Goal: Information Seeking & Learning: Find specific fact

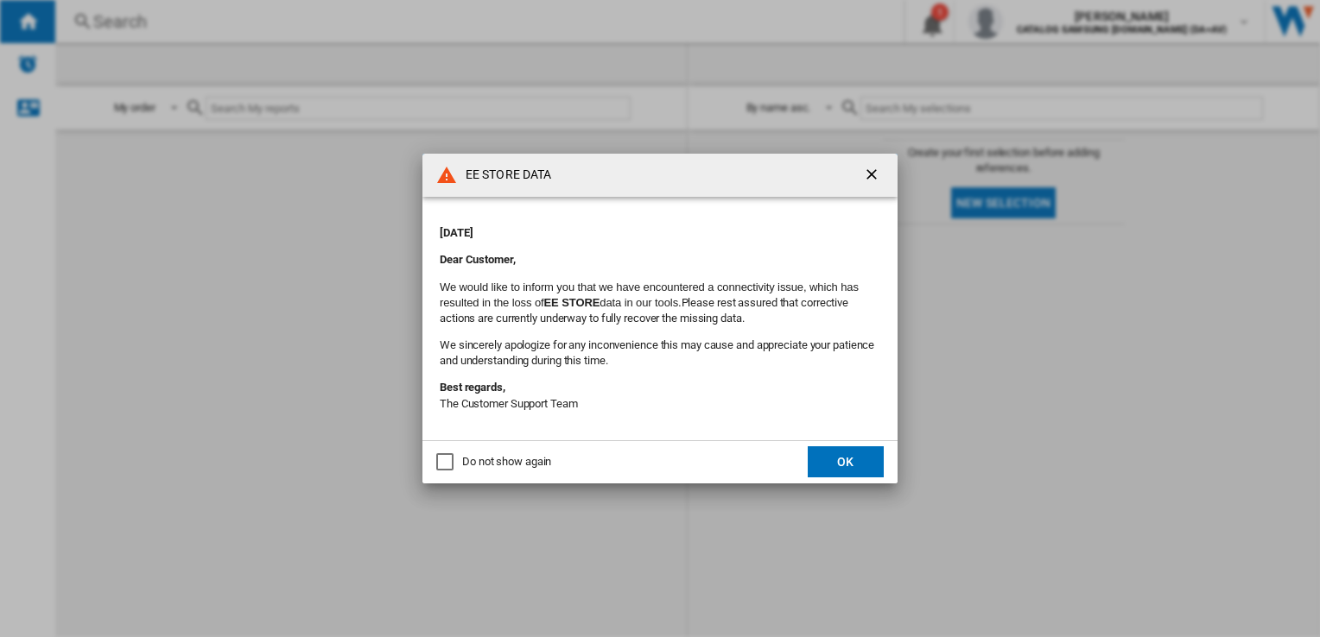
click at [845, 466] on button "OK" at bounding box center [846, 462] width 76 height 31
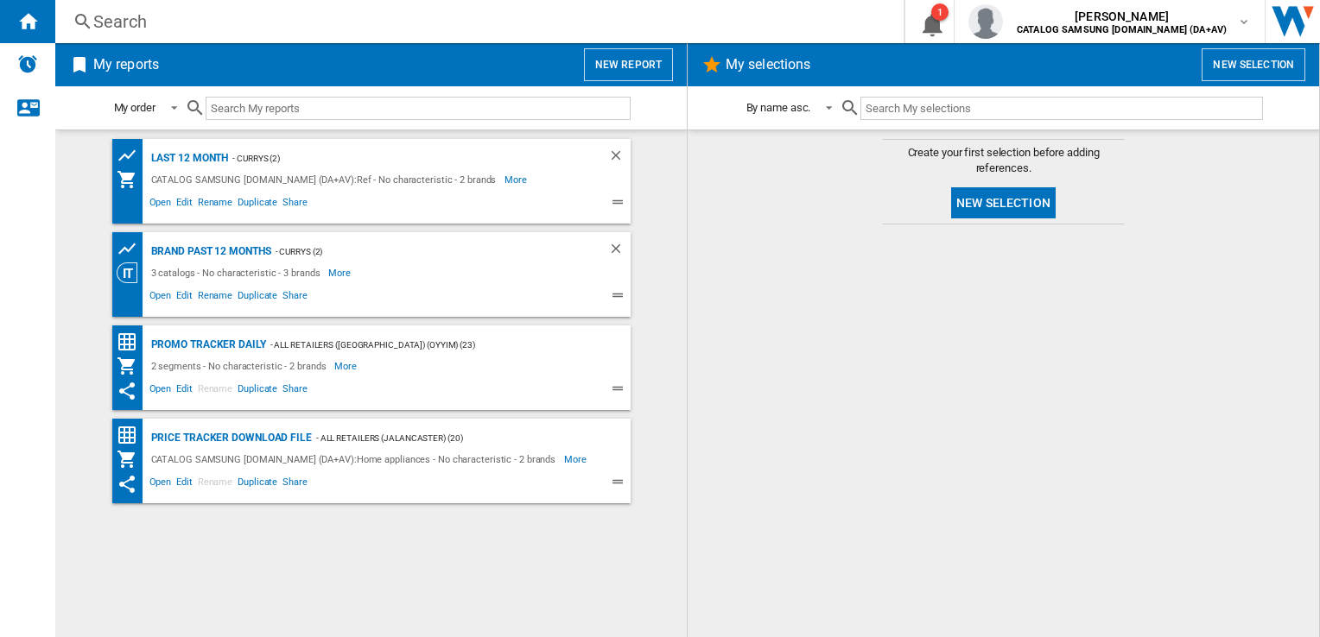
click at [238, 26] on div "Search" at bounding box center [475, 22] width 765 height 24
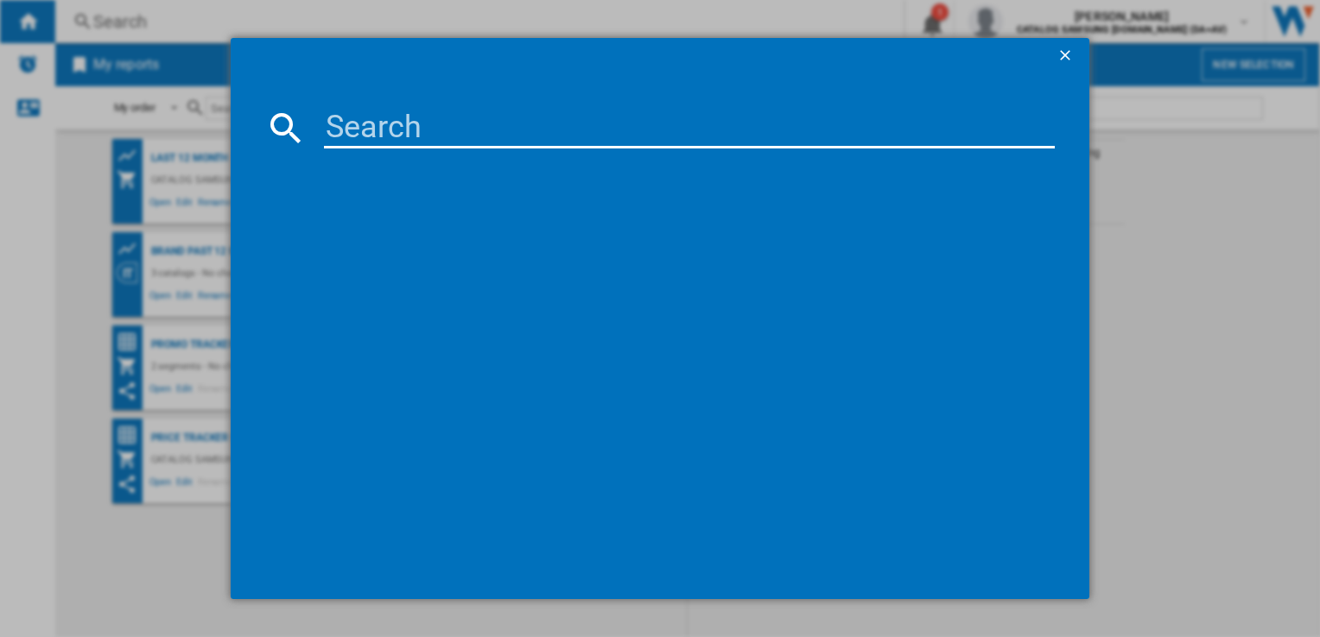
click at [346, 135] on input at bounding box center [689, 127] width 730 height 41
paste input "DW60BG830I00EU"
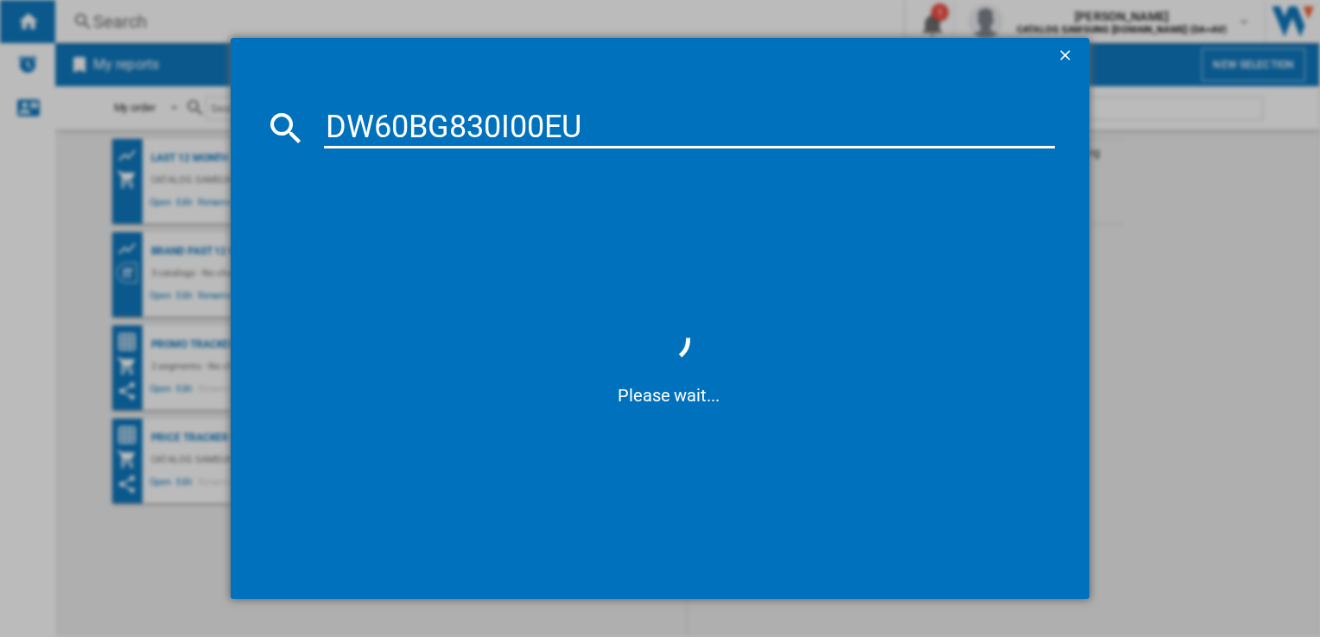
type input "DW60BG830I00EU"
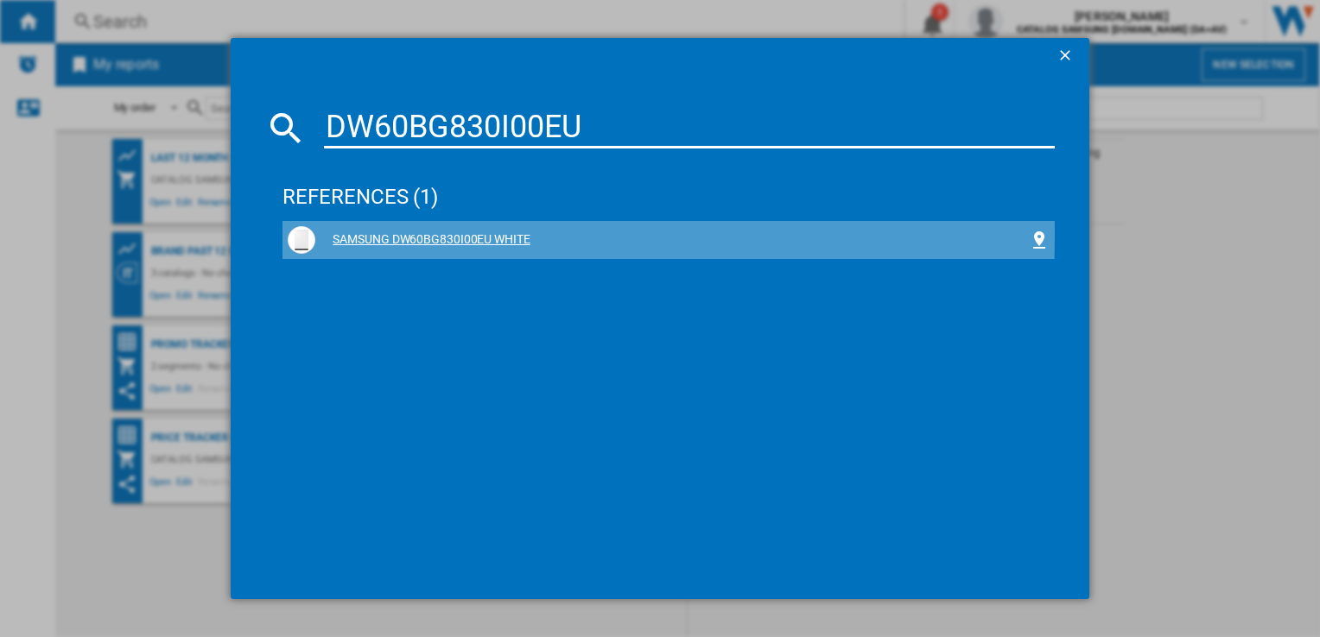
click at [459, 233] on div "SAMSUNG DW60BG830I00EU WHITE" at bounding box center [671, 239] width 713 height 17
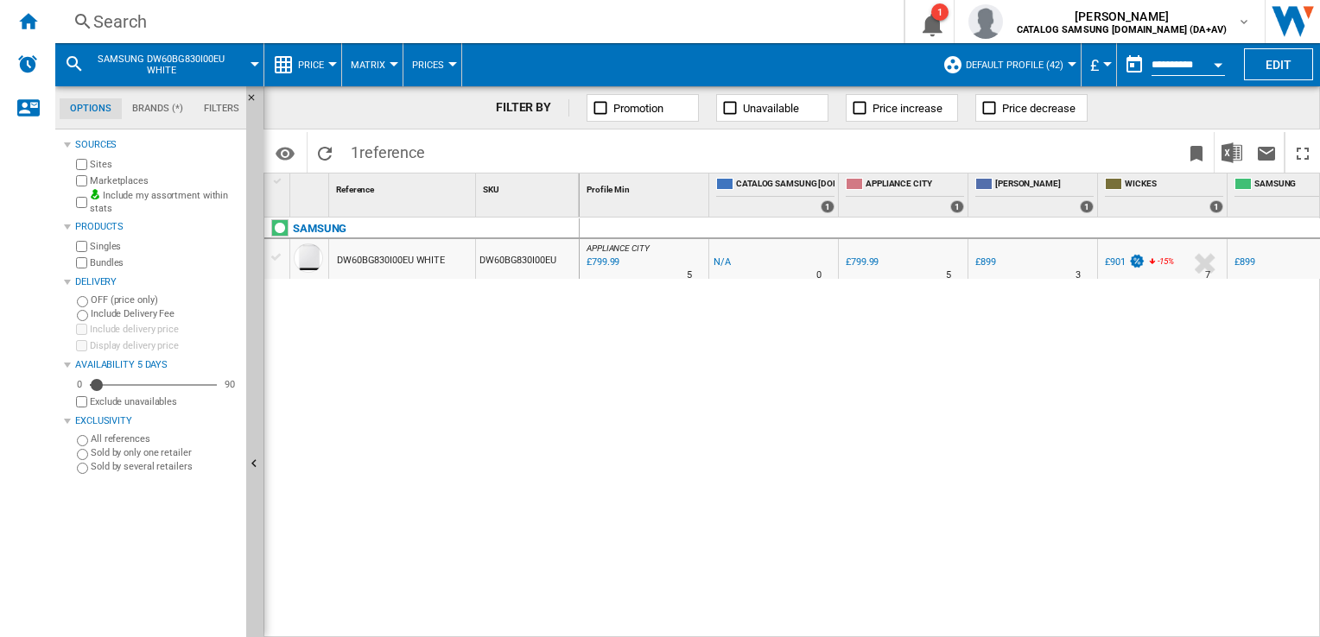
click at [415, 29] on div "Search" at bounding box center [475, 22] width 765 height 24
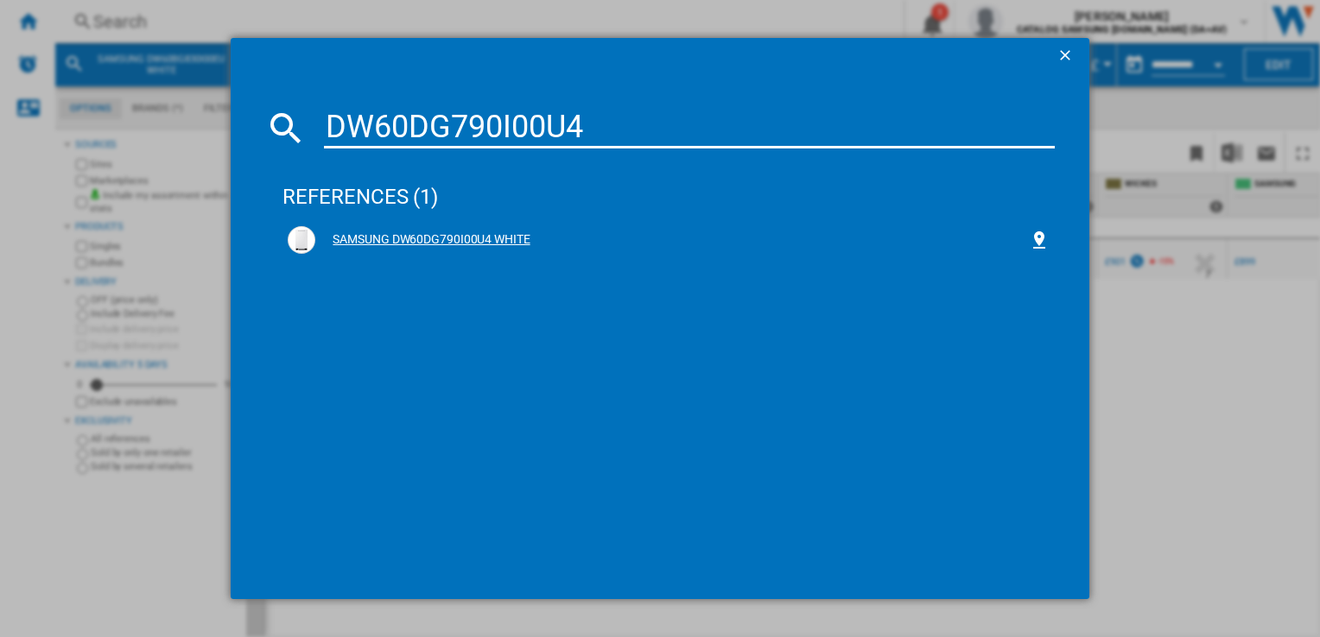
type input "DW60DG790I00U4"
click at [427, 231] on div "SAMSUNG DW60DG790I00U4 WHITE" at bounding box center [671, 239] width 713 height 17
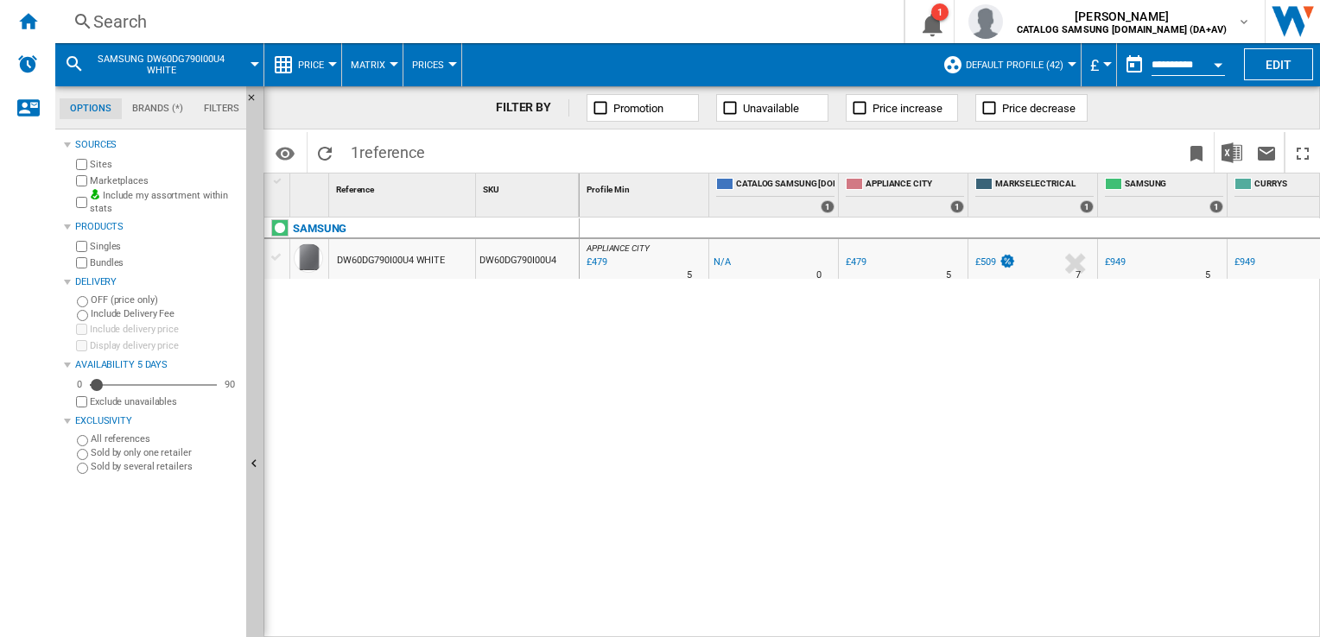
click at [600, 262] on div "£479" at bounding box center [595, 262] width 23 height 17
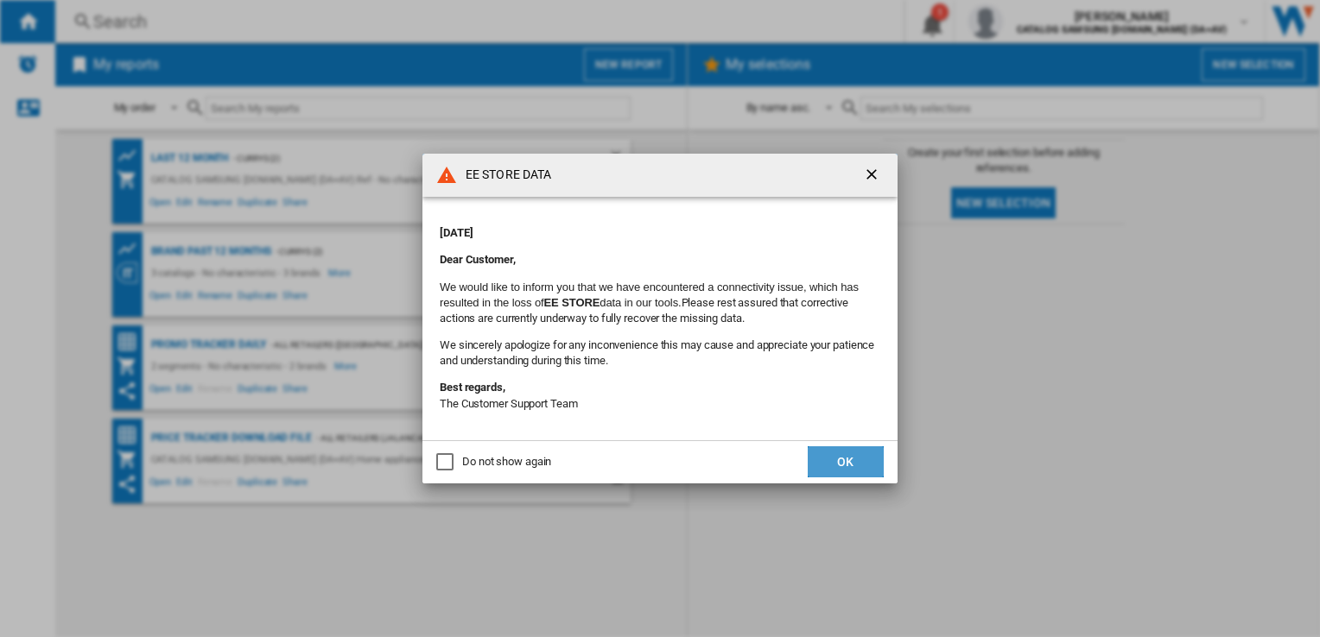
click at [835, 461] on button "OK" at bounding box center [846, 462] width 76 height 31
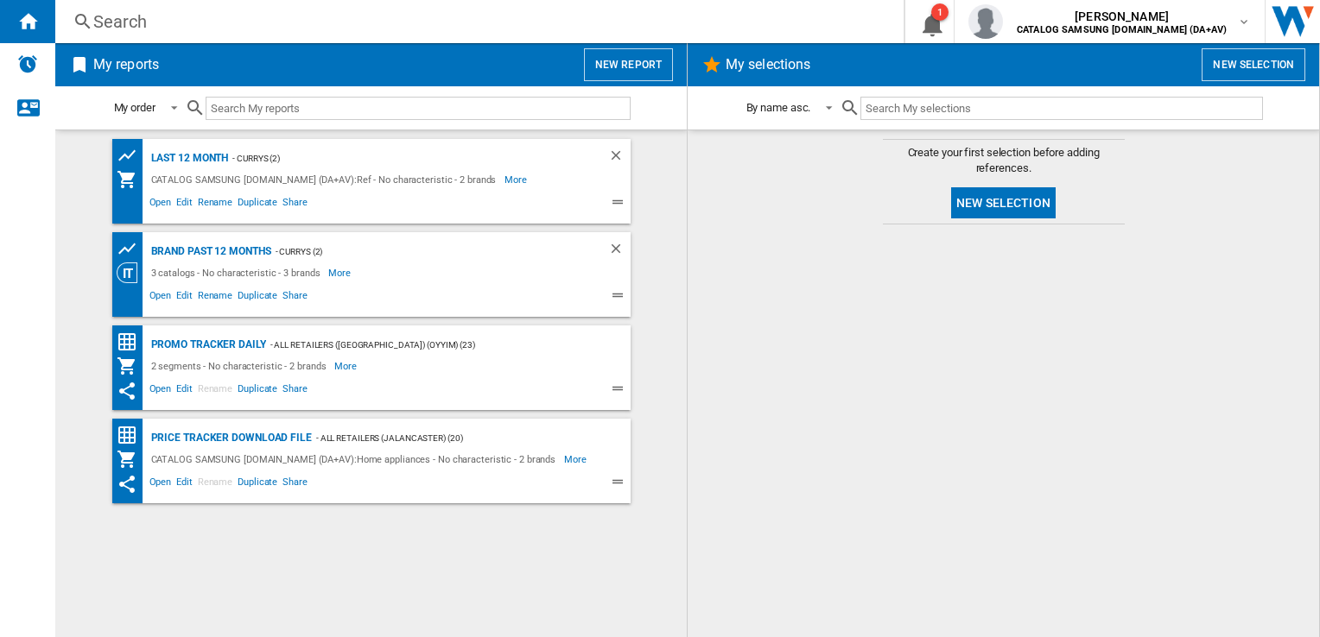
click at [282, 27] on div "Search" at bounding box center [475, 22] width 765 height 24
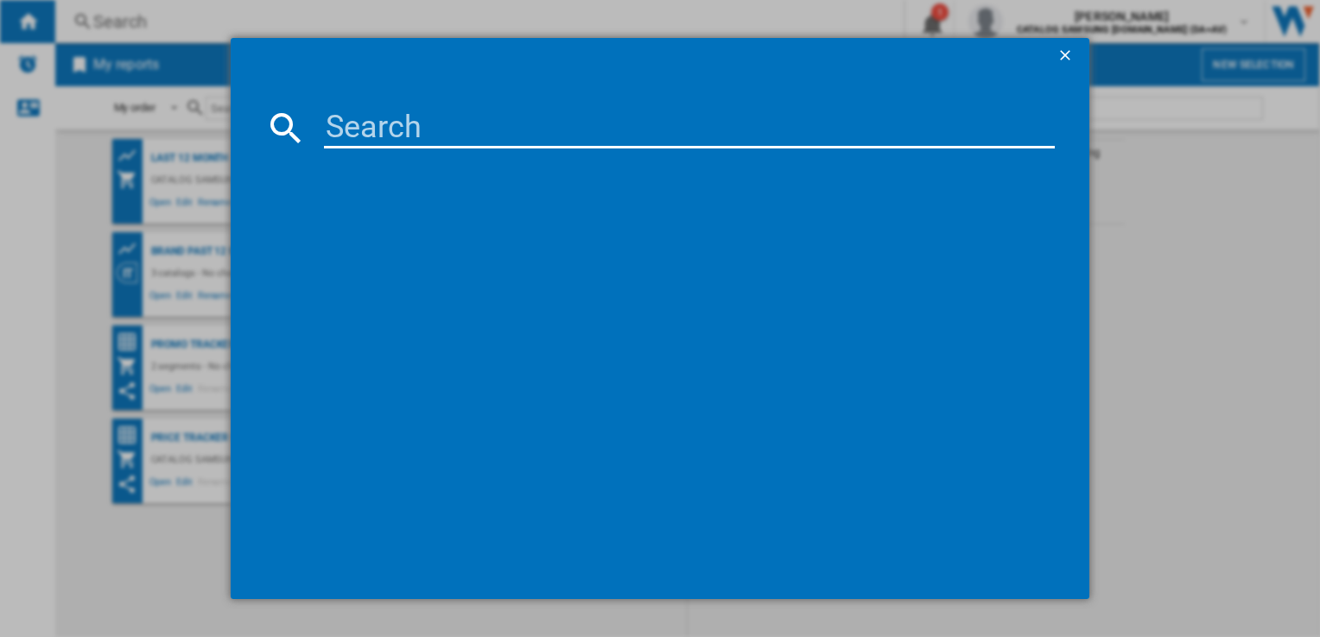
click at [330, 116] on input at bounding box center [689, 127] width 730 height 41
paste input "WW11DG6B85LEU1"
type input "WW11DG6B85LEU1"
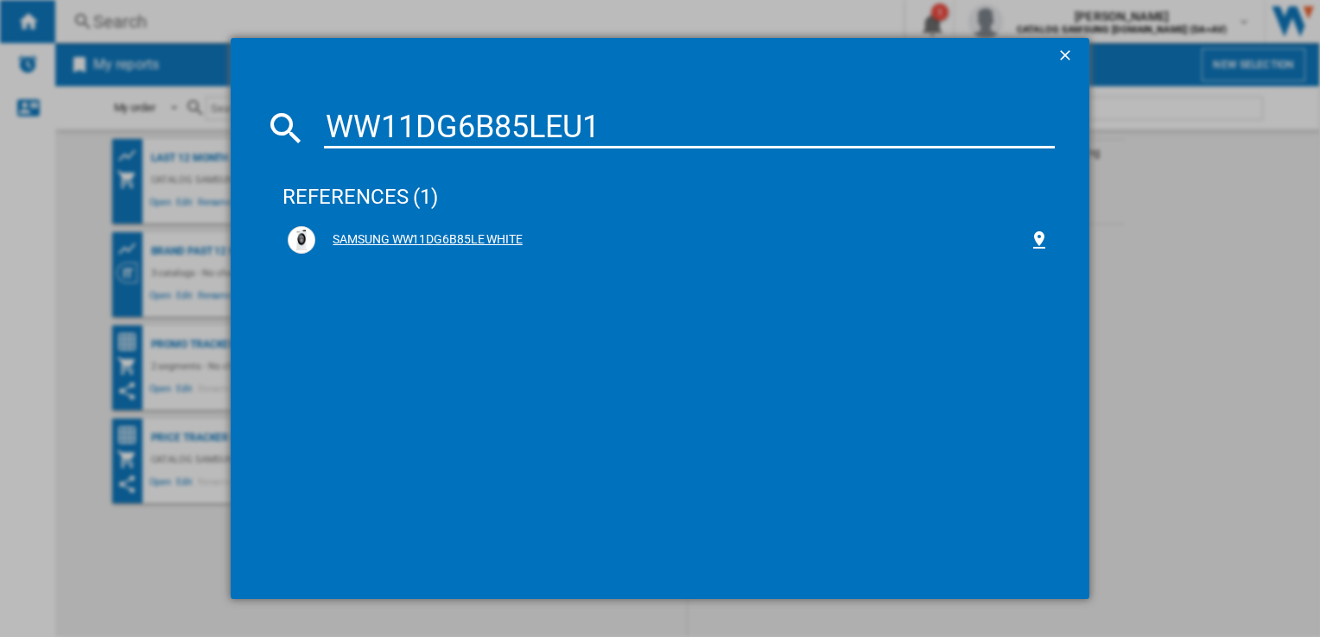
click at [415, 235] on div "SAMSUNG WW11DG6B85LE WHITE" at bounding box center [671, 239] width 713 height 17
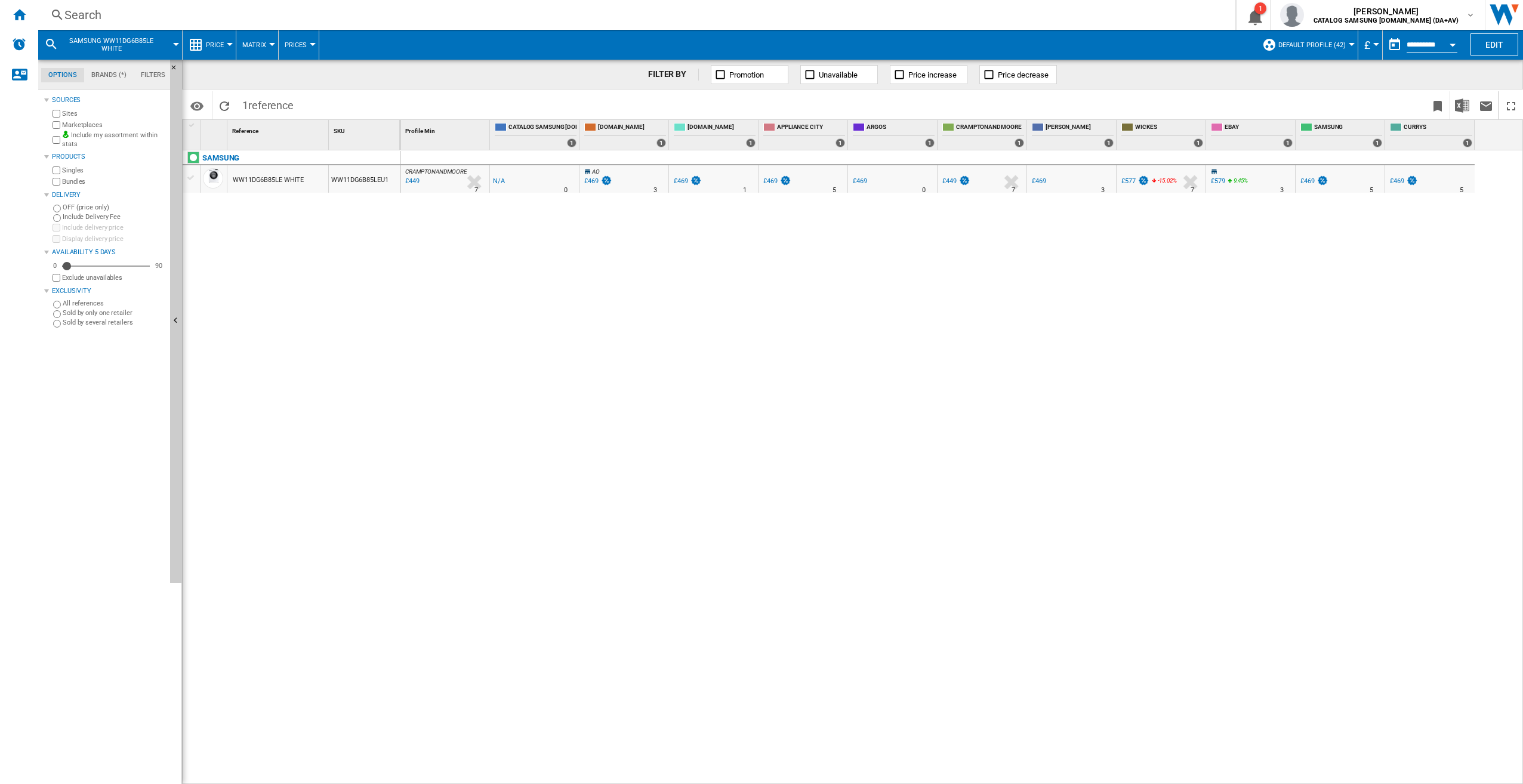
click at [282, 15] on div "Search" at bounding box center [634, 15] width 1140 height 17
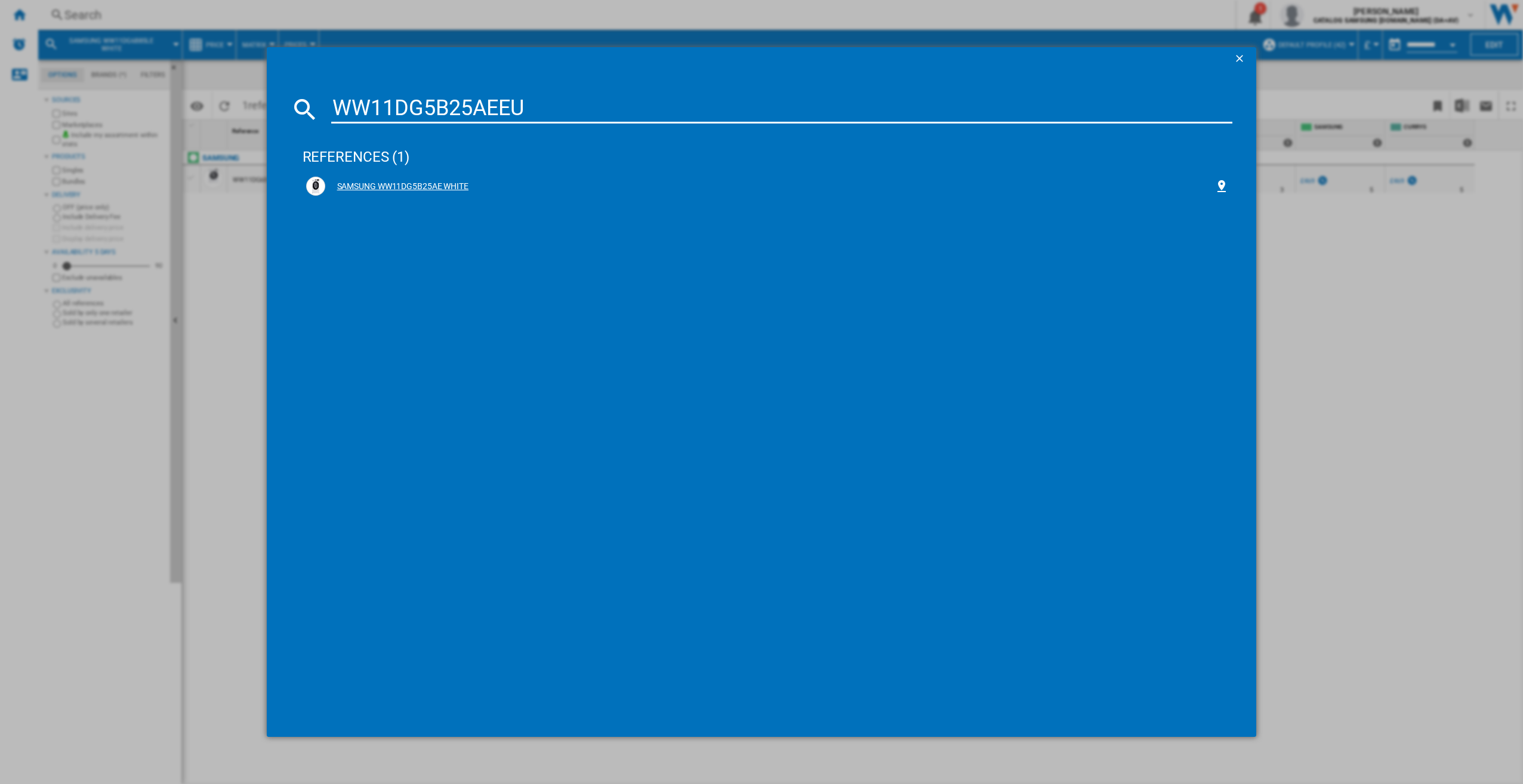
type input "WW11DG5B25AEEU"
click at [405, 188] on div "SAMSUNG WW11DG5B25AE WHITE" at bounding box center [770, 187] width 890 height 12
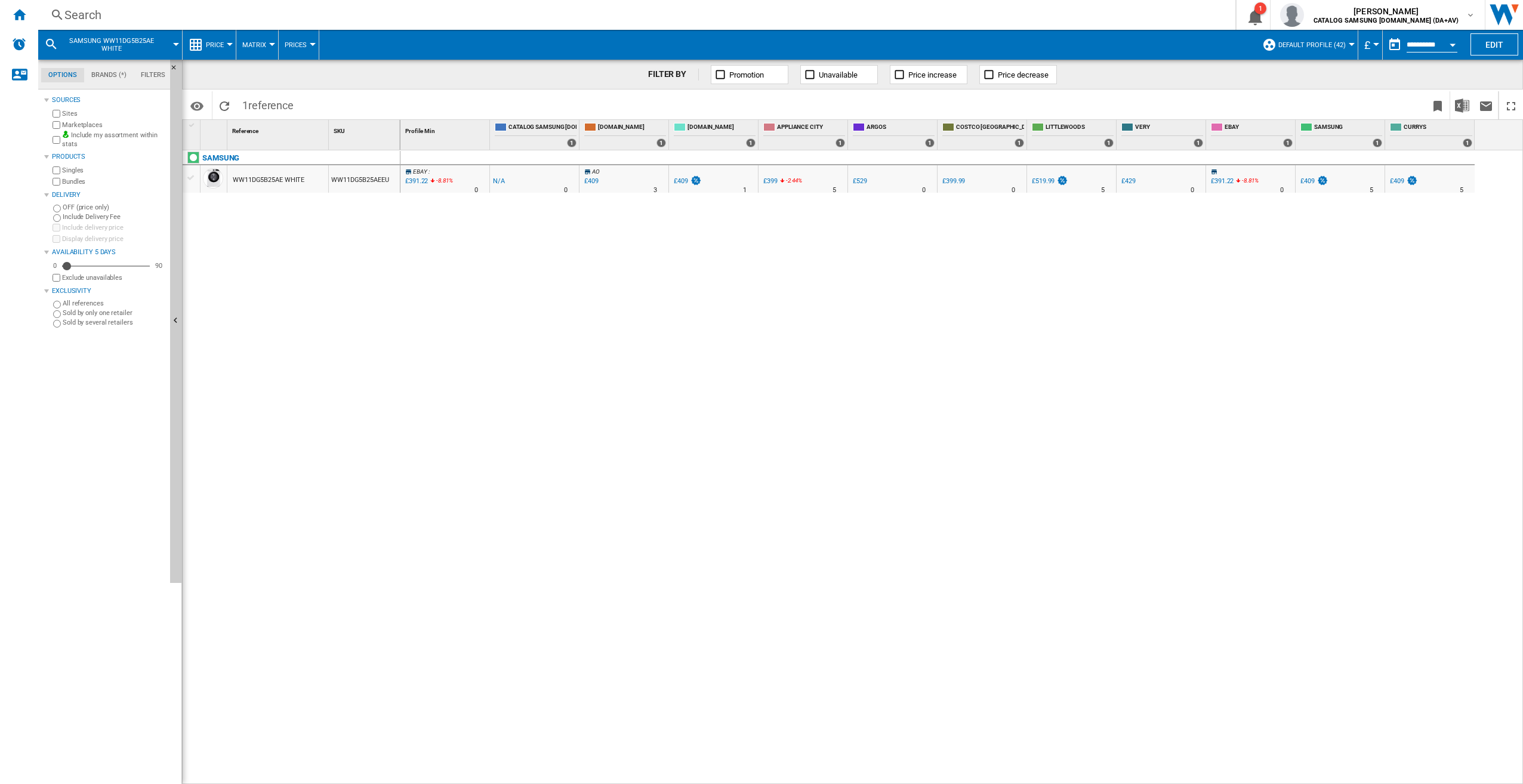
click at [208, 15] on div "Search" at bounding box center [634, 15] width 1140 height 17
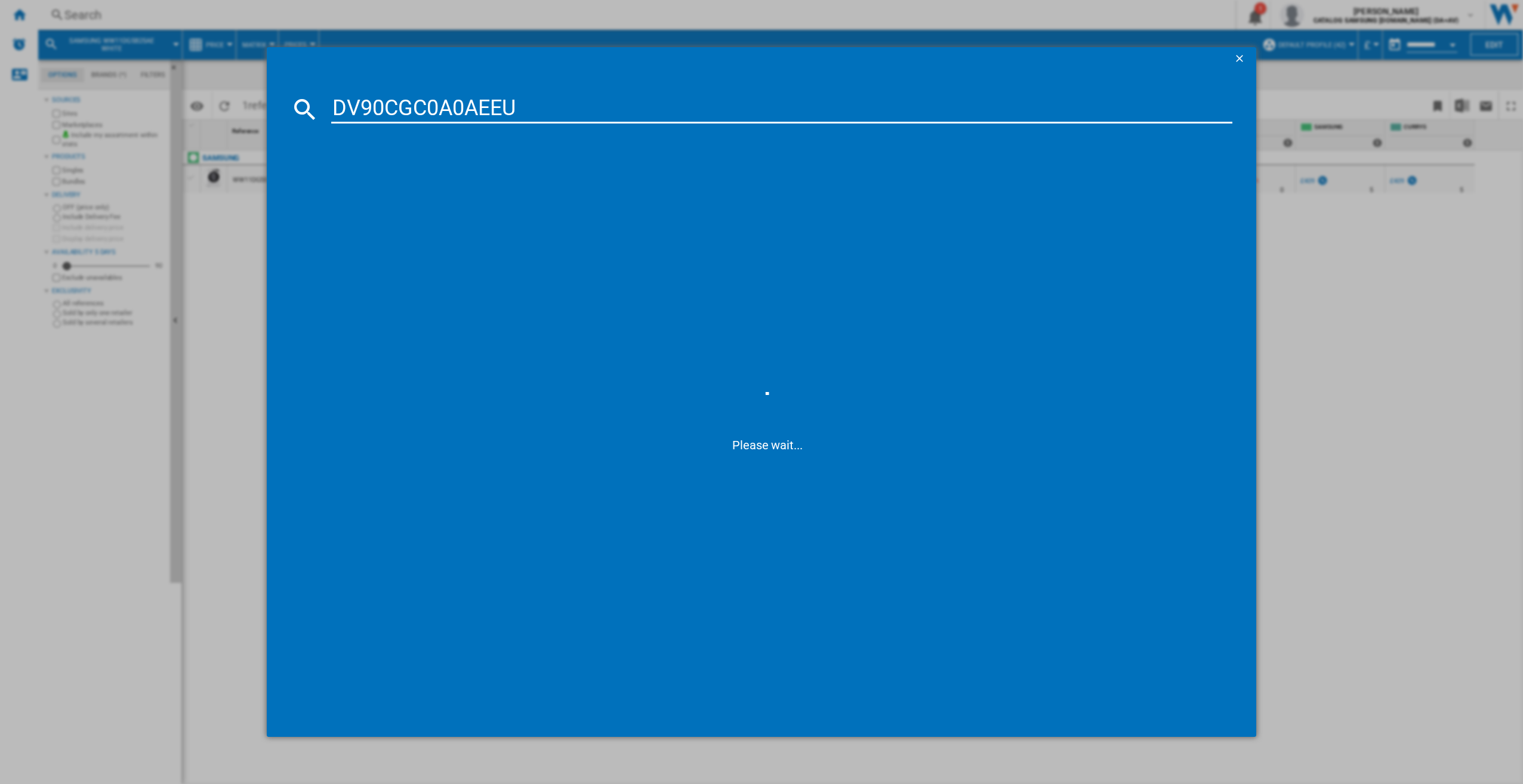
type input "DV90CGC0A0AEEU"
click at [433, 188] on div "SAMSUNG DV90CGC0A0AEEU WHITE" at bounding box center [770, 187] width 890 height 12
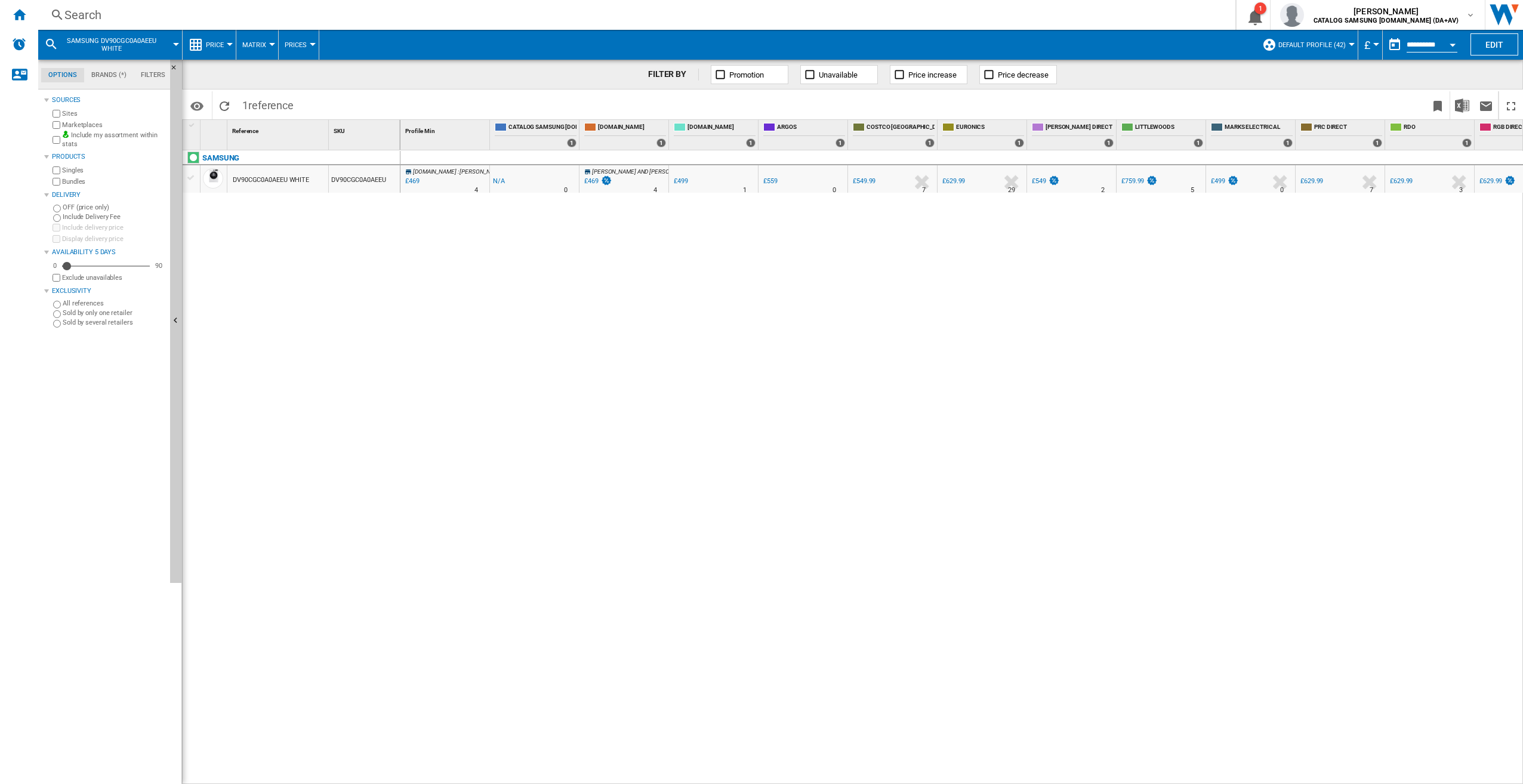
click at [681, 179] on div "£499" at bounding box center [681, 181] width 15 height 8
